Goal: Task Accomplishment & Management: Use online tool/utility

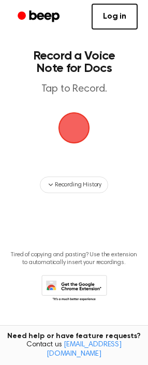
click at [83, 131] on span "button" at bounding box center [74, 128] width 29 height 29
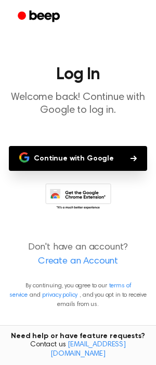
click at [76, 159] on button "Continue with Google" at bounding box center [78, 158] width 138 height 25
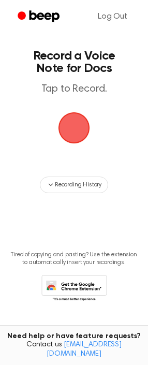
click at [68, 127] on span "button" at bounding box center [74, 128] width 29 height 29
click at [83, 130] on span "button" at bounding box center [74, 128] width 29 height 29
click at [79, 284] on icon at bounding box center [76, 292] width 49 height 18
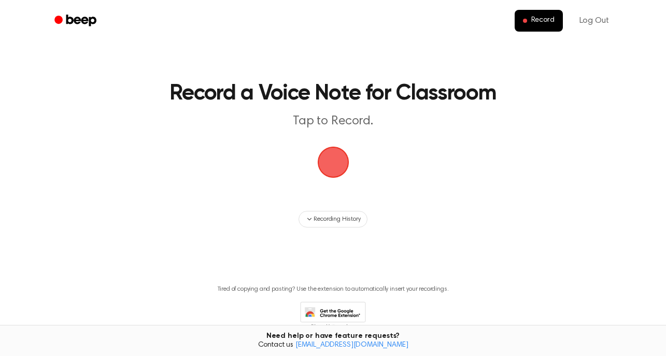
click at [337, 175] on span "button" at bounding box center [333, 162] width 29 height 29
click at [336, 164] on span "button" at bounding box center [333, 162] width 29 height 29
click at [335, 159] on span "button" at bounding box center [333, 163] width 34 height 34
click at [335, 159] on span "button" at bounding box center [333, 162] width 29 height 29
click at [329, 215] on span "Recording History" at bounding box center [337, 219] width 47 height 9
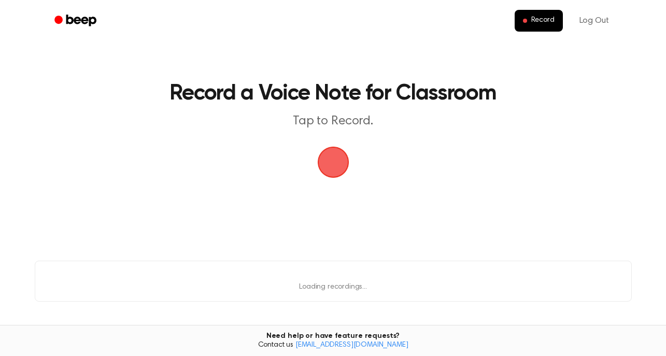
click at [332, 164] on span "button" at bounding box center [333, 162] width 29 height 29
